Goal: Check status

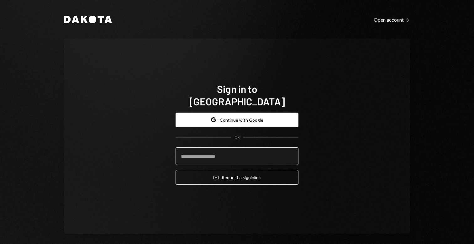
click at [225, 158] on input "email" at bounding box center [236, 156] width 123 height 18
type input "**********"
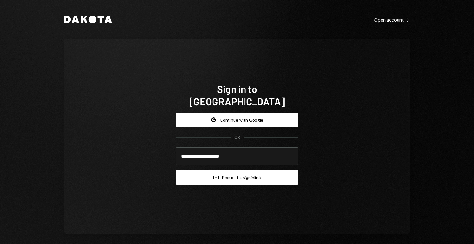
click at [233, 170] on button "Email Request a sign in link" at bounding box center [236, 177] width 123 height 15
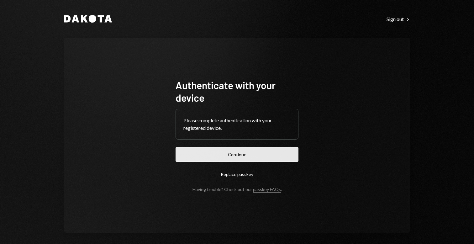
click at [243, 154] on button "Continue" at bounding box center [236, 154] width 123 height 15
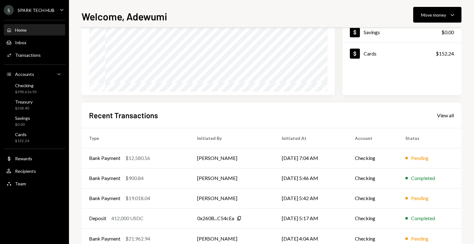
scroll to position [93, 0]
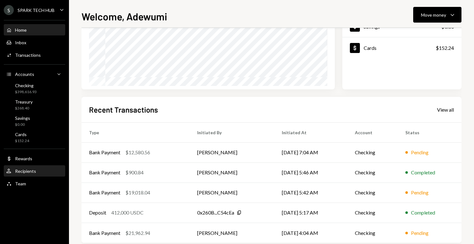
click at [42, 172] on div "User Recipients" at bounding box center [34, 171] width 56 height 6
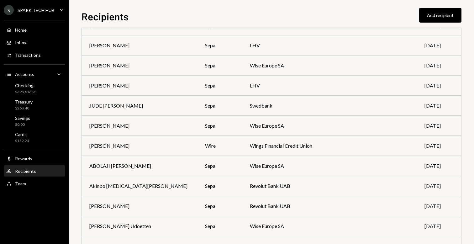
scroll to position [1667, 0]
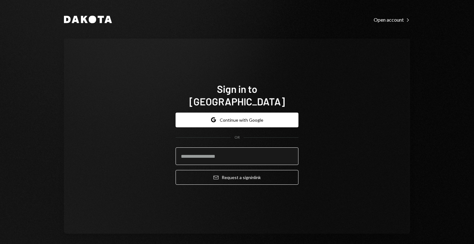
click at [208, 148] on input "email" at bounding box center [236, 156] width 123 height 18
type input "**********"
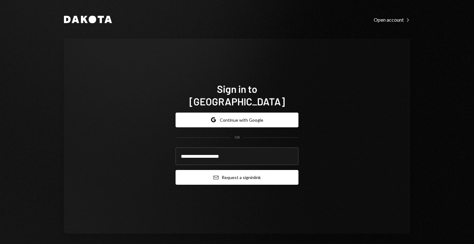
click at [243, 173] on button "Email Request a sign in link" at bounding box center [236, 177] width 123 height 15
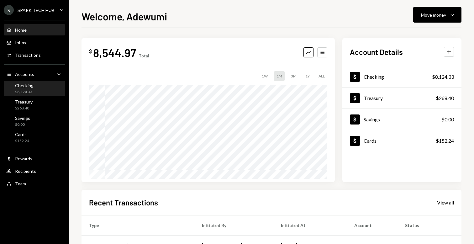
click at [44, 94] on div "Checking $8,124.33" at bounding box center [34, 88] width 56 height 14
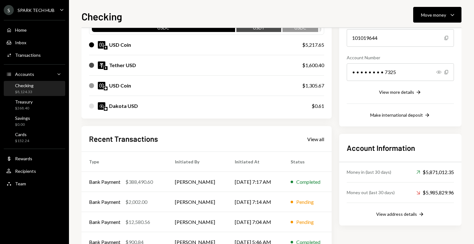
scroll to position [114, 0]
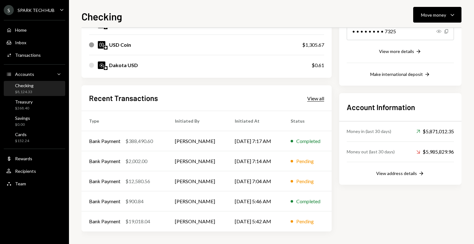
click at [311, 96] on div "View all" at bounding box center [315, 98] width 17 height 6
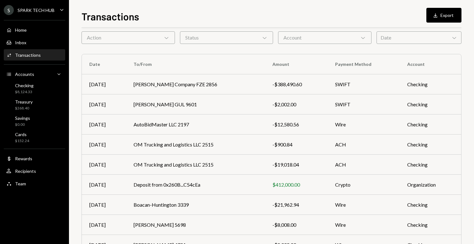
scroll to position [83, 0]
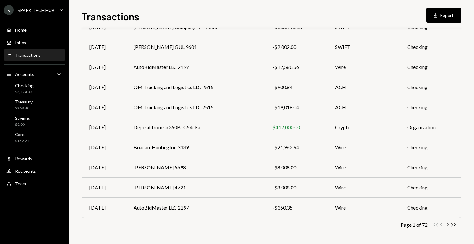
click at [447, 225] on icon "Chevron Right" at bounding box center [447, 224] width 6 height 6
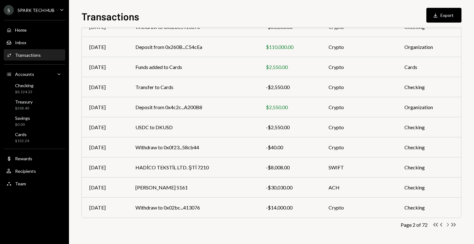
click at [447, 223] on icon "button" at bounding box center [448, 224] width 2 height 3
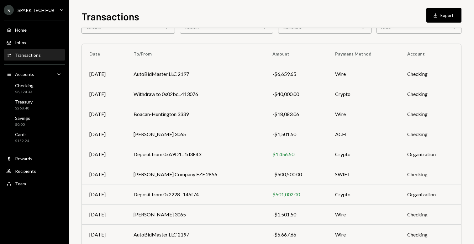
scroll to position [37, 0]
click at [226, 174] on td "Kian Smith Company FZE 2856" at bounding box center [195, 174] width 139 height 20
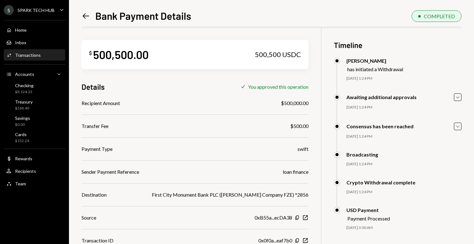
scroll to position [27, 0]
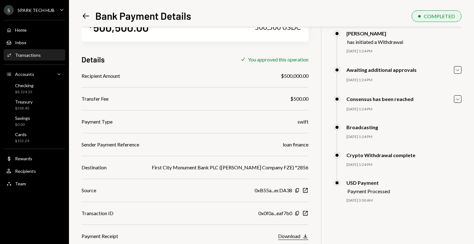
click at [286, 235] on div "Download" at bounding box center [289, 236] width 22 height 6
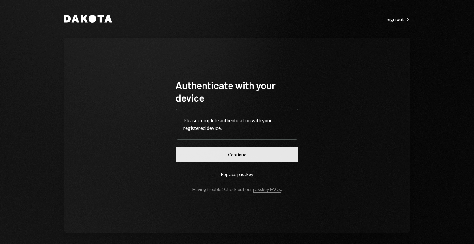
click at [239, 151] on button "Continue" at bounding box center [236, 154] width 123 height 15
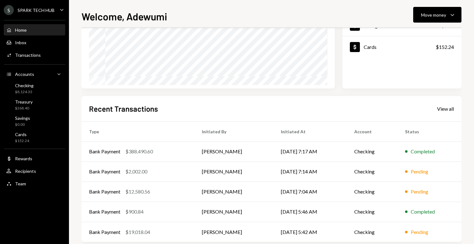
scroll to position [104, 0]
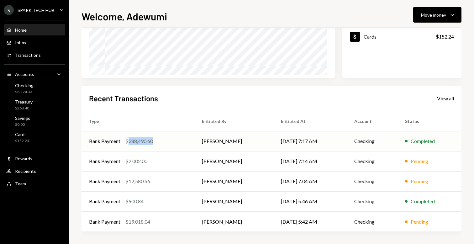
drag, startPoint x: 156, startPoint y: 142, endPoint x: 129, endPoint y: 142, distance: 26.9
click at [129, 142] on div "Bank Payment $388,490.60" at bounding box center [138, 141] width 98 height 8
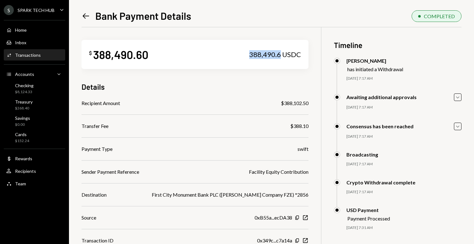
drag, startPoint x: 244, startPoint y: 55, endPoint x: 274, endPoint y: 54, distance: 30.1
click at [274, 54] on div "388,490.6 USDC" at bounding box center [275, 54] width 52 height 9
copy div "388,490.6"
